Goal: Find specific page/section: Find specific page/section

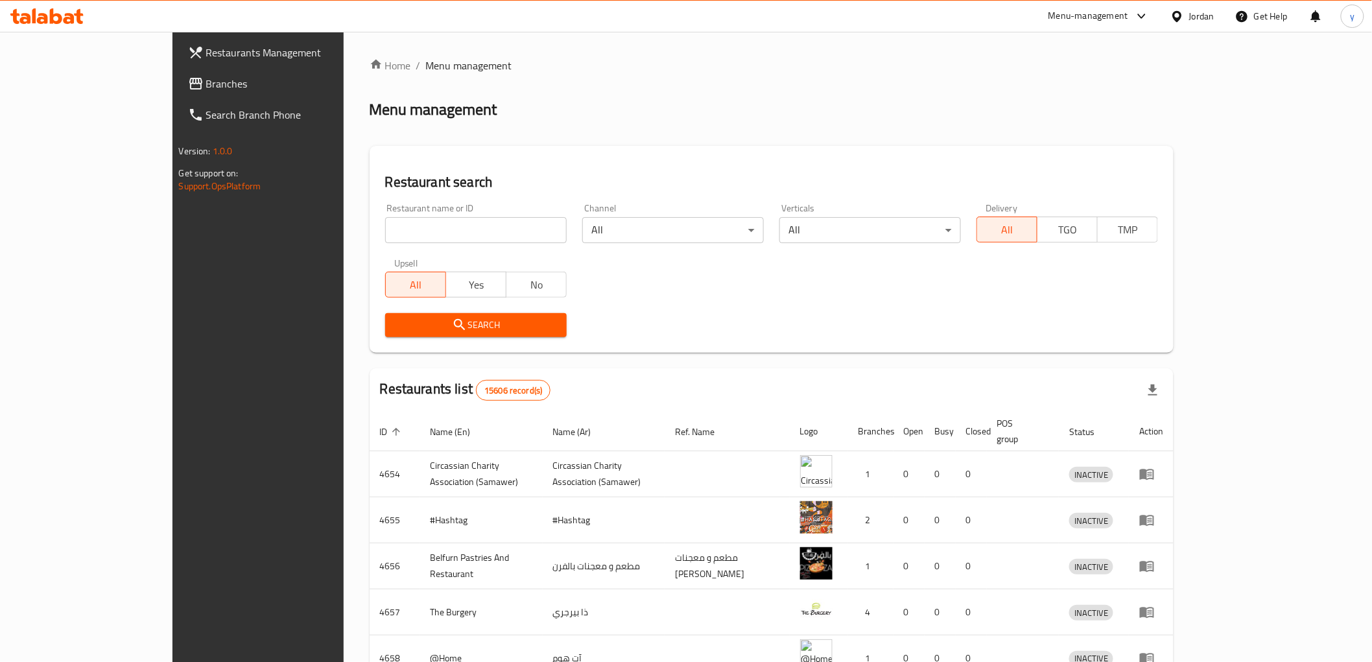
click at [178, 73] on link "Branches" at bounding box center [290, 83] width 224 height 31
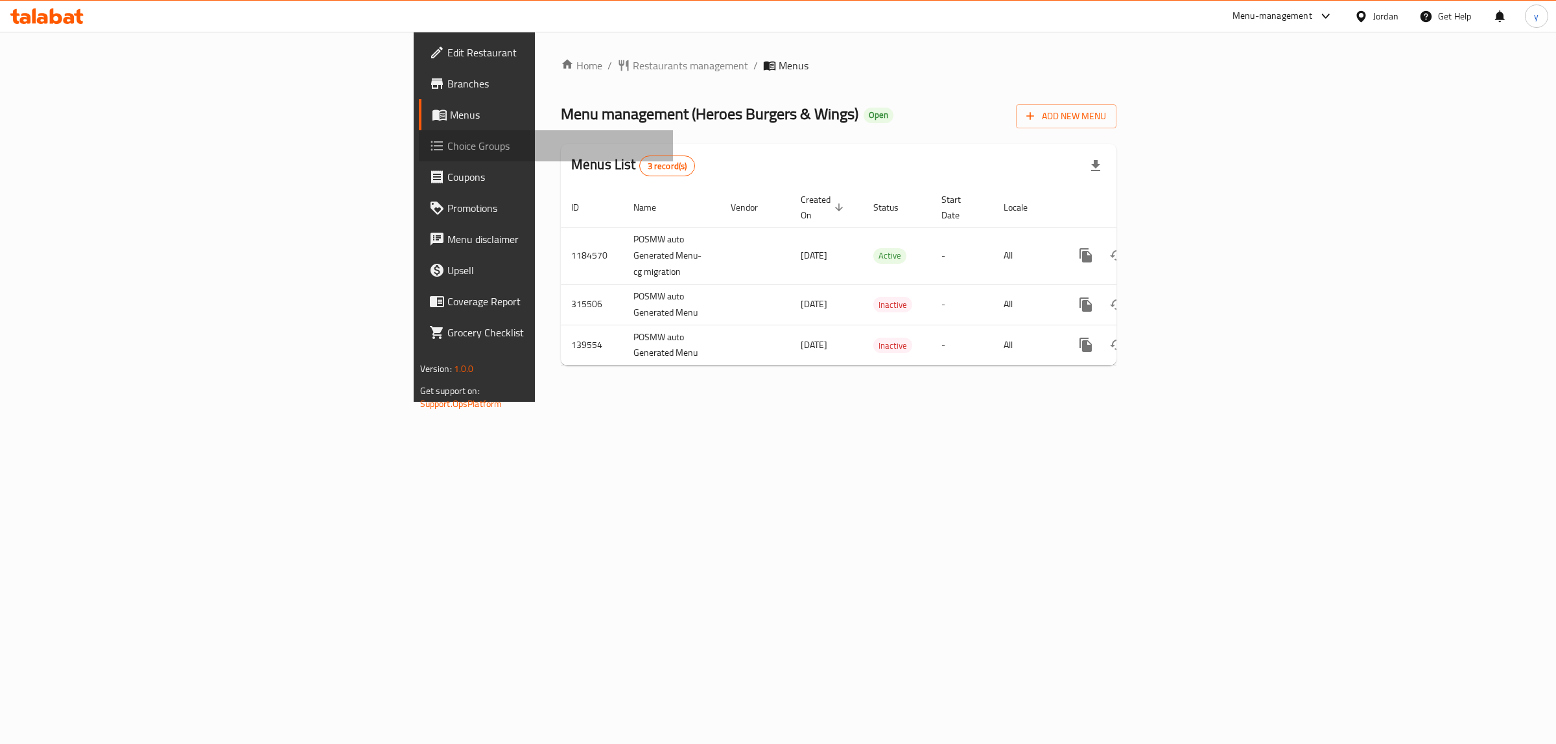
click at [419, 159] on link "Choice Groups" at bounding box center [546, 145] width 255 height 31
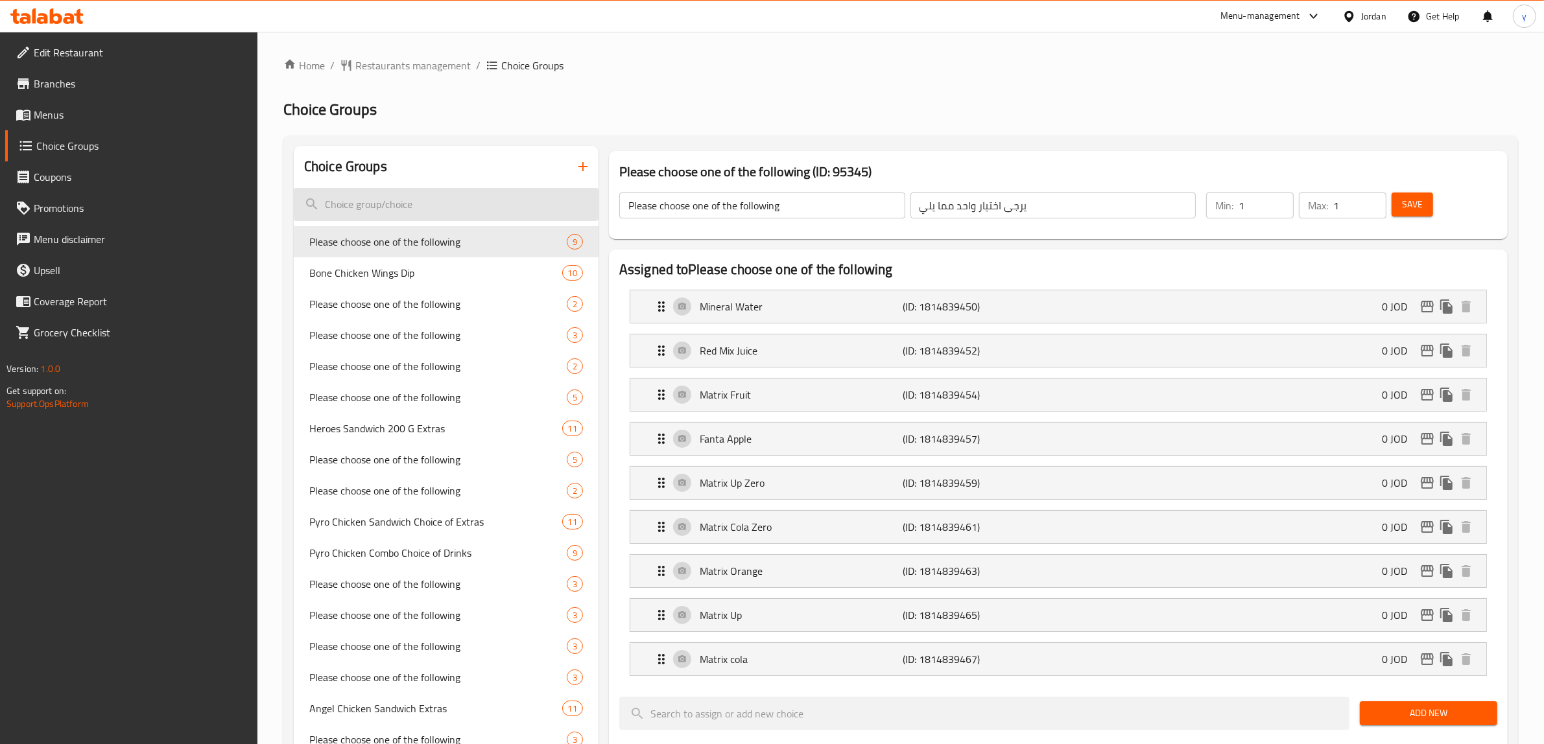
click at [337, 198] on input "search" at bounding box center [446, 204] width 305 height 33
paste input "Please choose one of the following"
type input "Please choose one of the following"
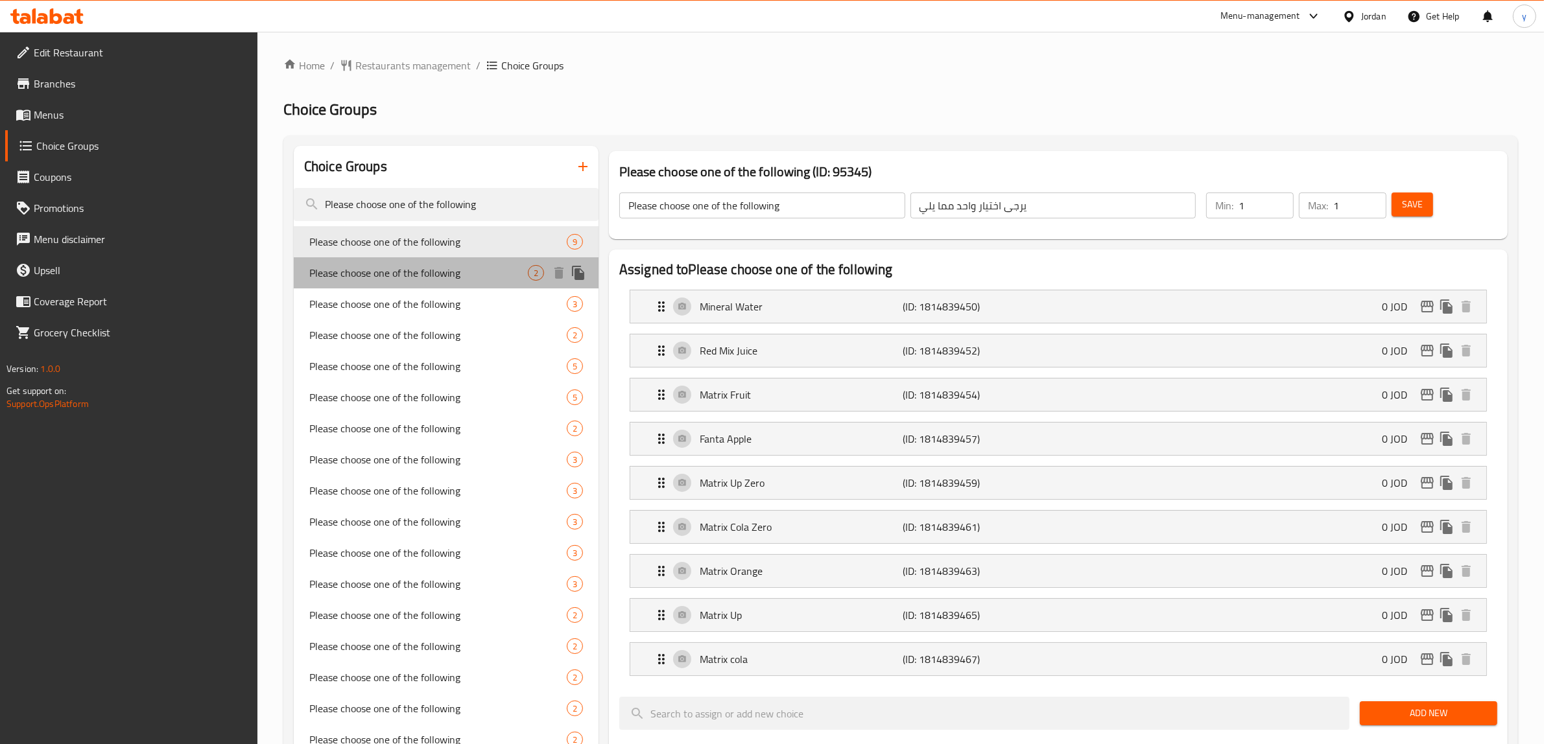
click at [436, 284] on div "Please choose one of the following 2" at bounding box center [446, 272] width 305 height 31
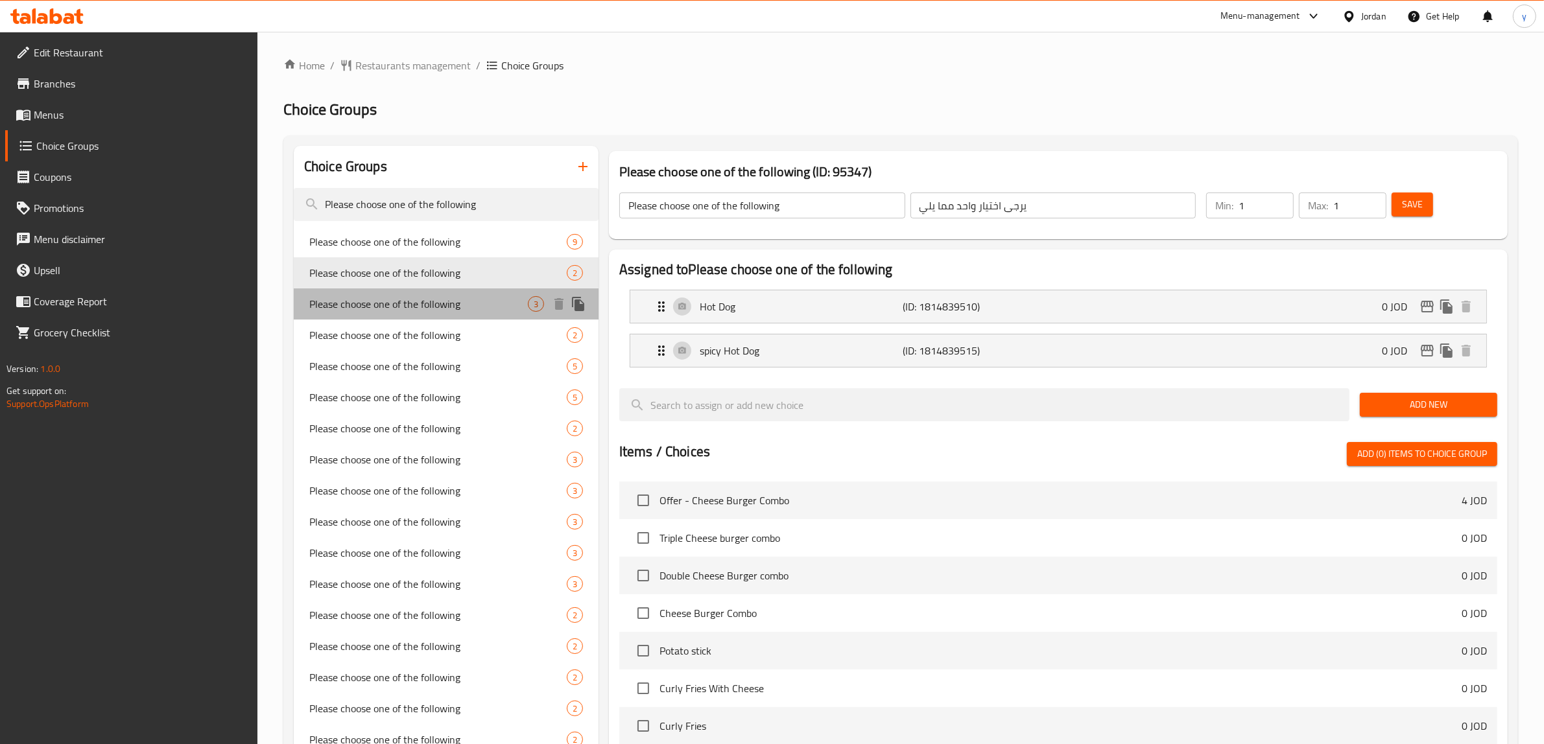
click at [432, 309] on span "Please choose one of the following" at bounding box center [418, 304] width 218 height 16
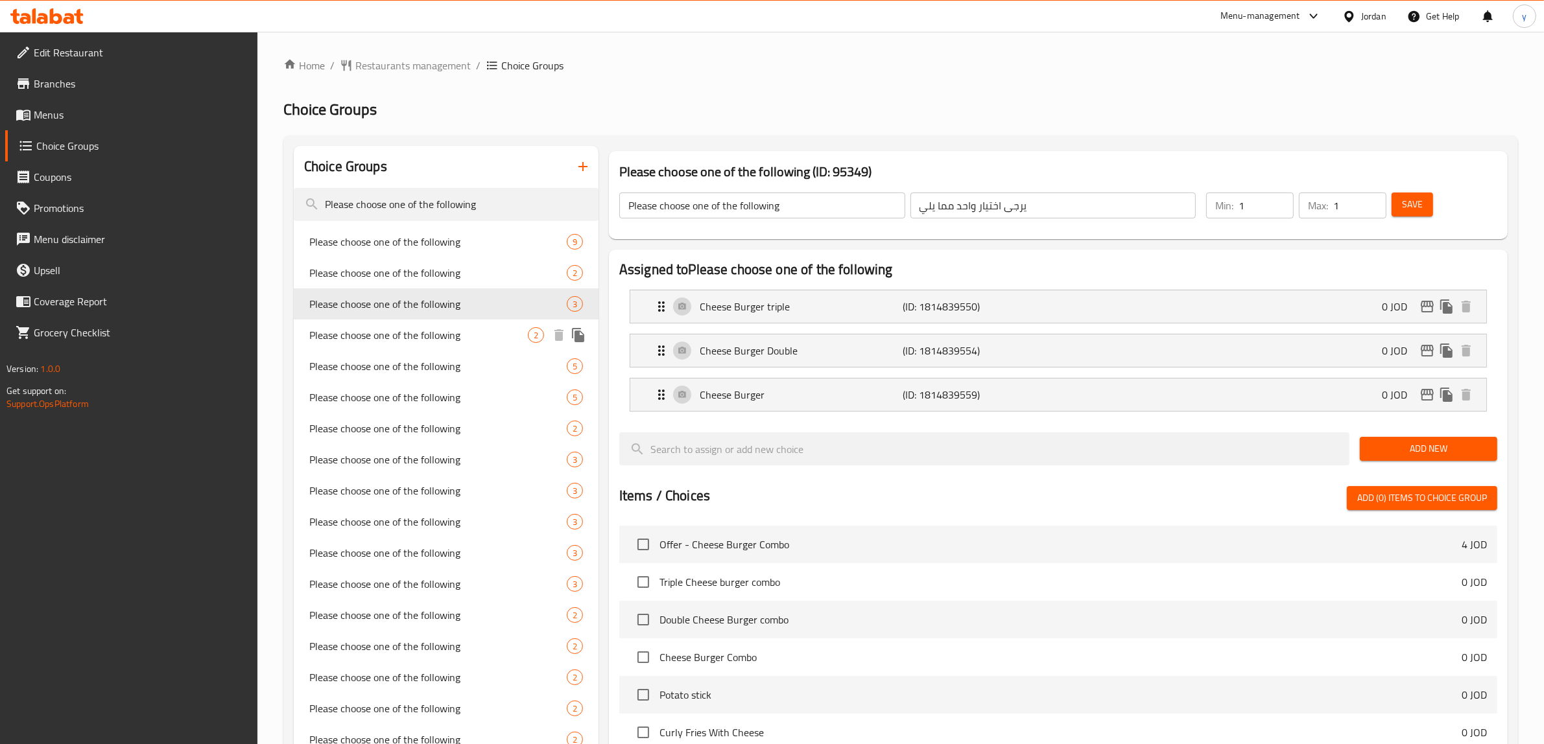
click at [425, 347] on div "Please choose one of the following 2" at bounding box center [446, 335] width 305 height 31
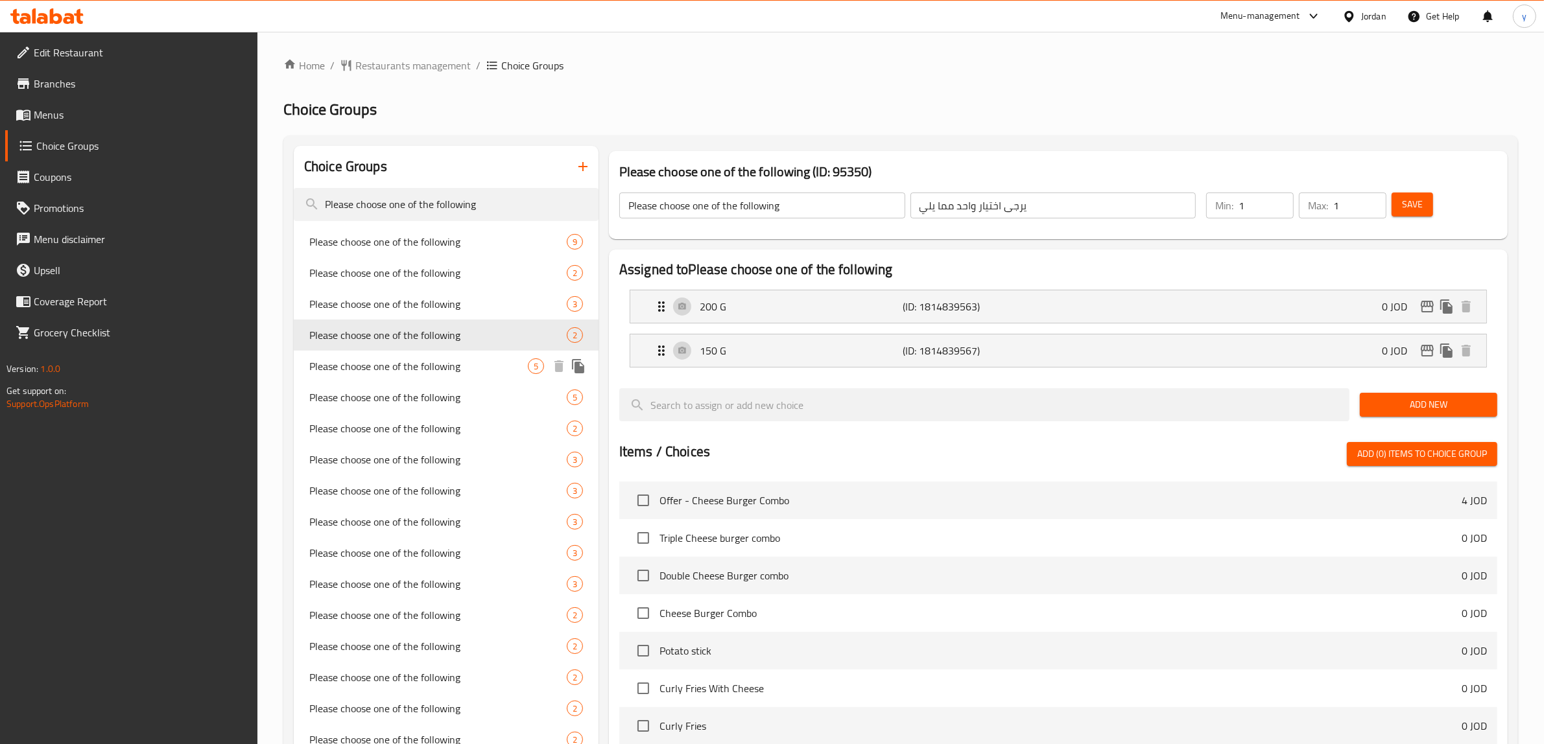
click at [428, 371] on span "Please choose one of the following" at bounding box center [418, 367] width 218 height 16
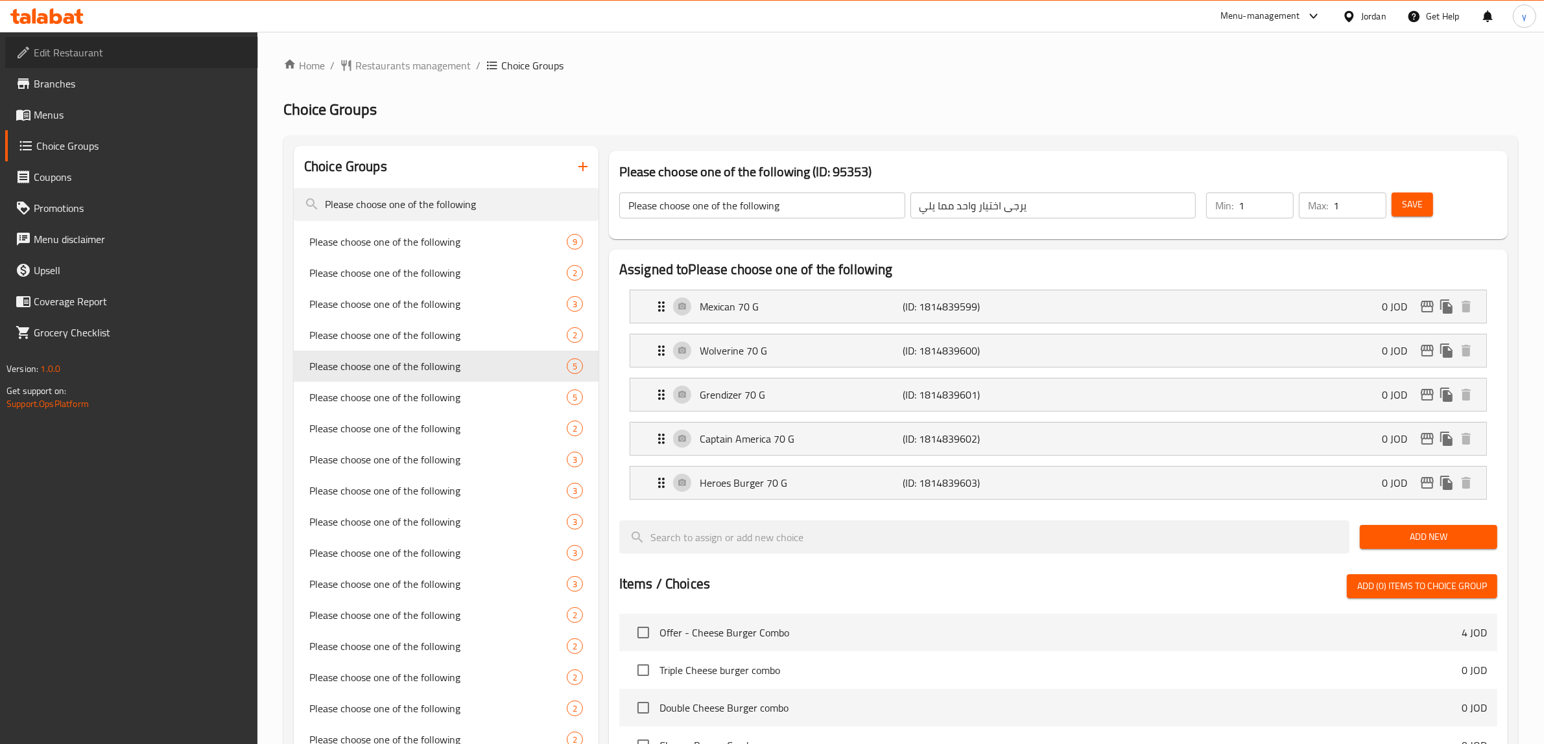
click at [111, 56] on span "Edit Restaurant" at bounding box center [141, 53] width 214 height 16
